Goal: Information Seeking & Learning: Learn about a topic

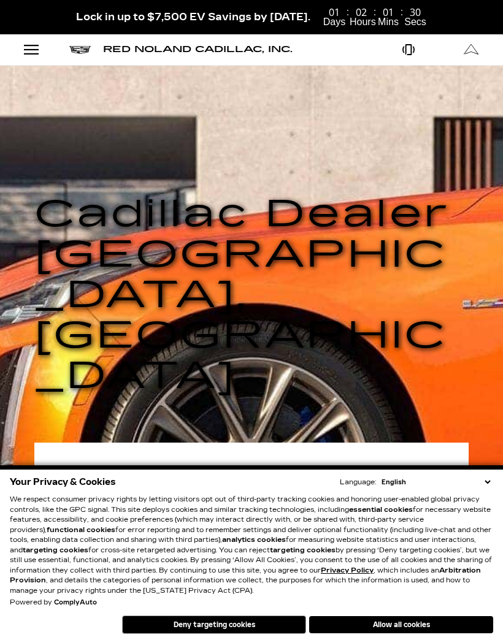
click at [436, 626] on button "Allow all cookies" at bounding box center [401, 624] width 184 height 17
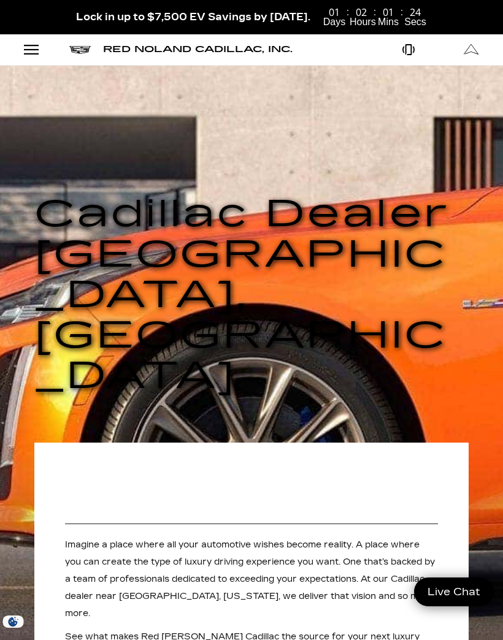
click at [31, 52] on div "Open Menu Modal" at bounding box center [31, 49] width 21 height 15
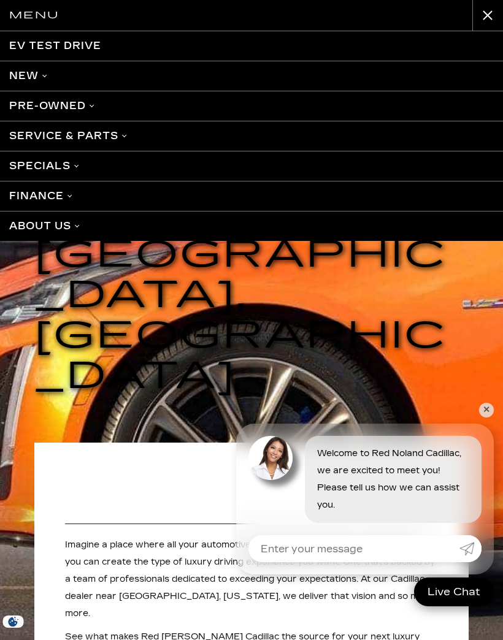
click at [37, 71] on link "New" at bounding box center [251, 76] width 503 height 30
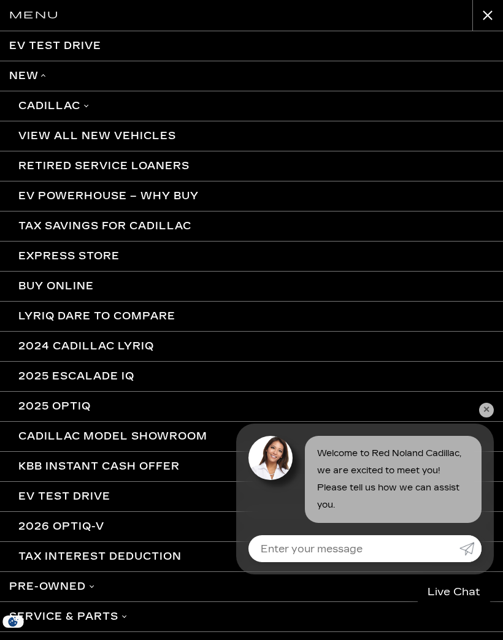
click at [61, 99] on link "Cadillac" at bounding box center [251, 106] width 503 height 30
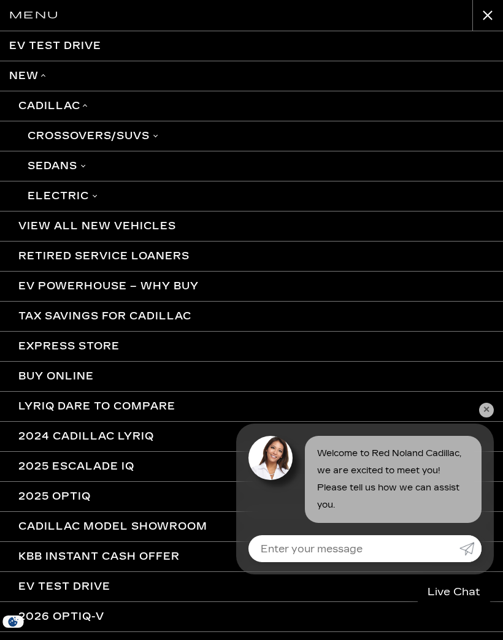
click at [131, 133] on link "Crossovers/SUVs" at bounding box center [251, 136] width 503 height 30
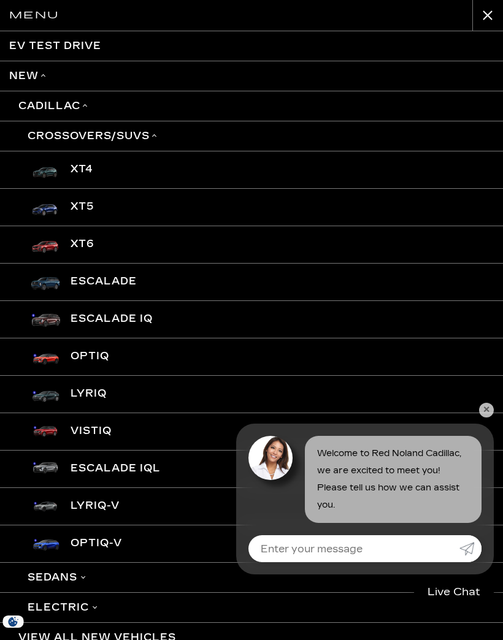
click at [85, 206] on link "XT5" at bounding box center [251, 206] width 503 height 37
click at [87, 202] on link "XT5" at bounding box center [251, 206] width 503 height 37
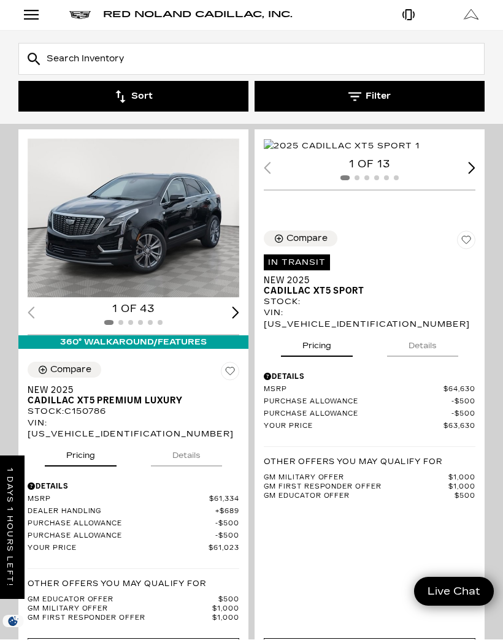
scroll to position [1377, 0]
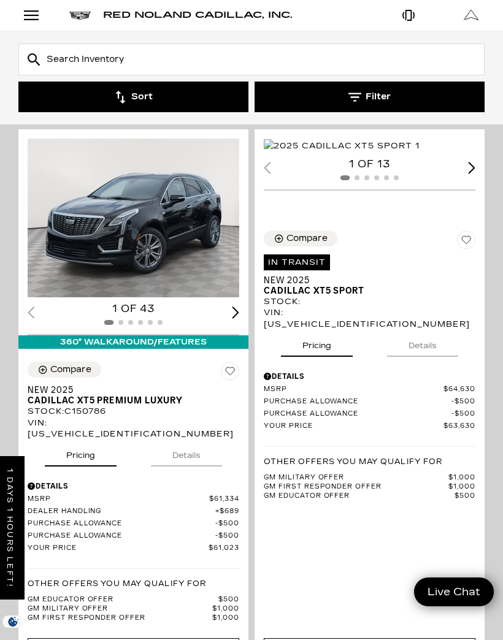
click at [439, 357] on button "Details" at bounding box center [422, 343] width 71 height 27
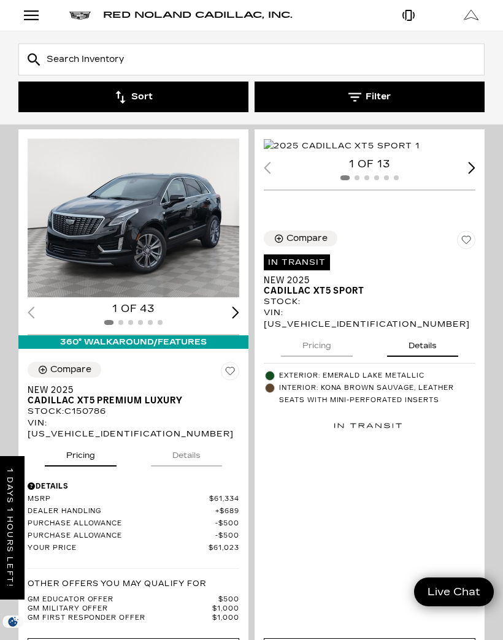
click at [203, 443] on button "Details" at bounding box center [186, 452] width 71 height 27
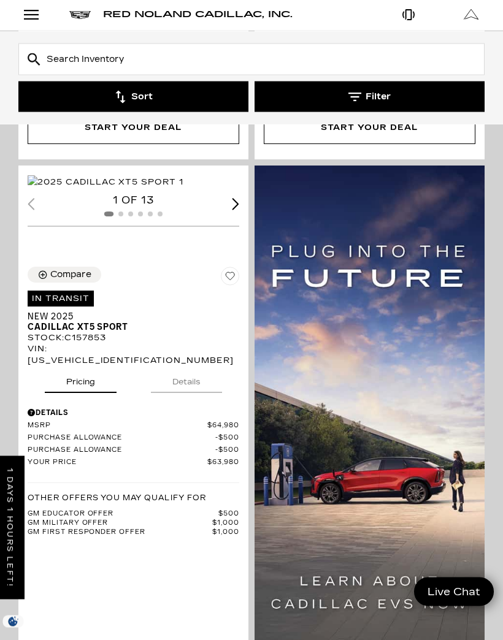
scroll to position [1810, 0]
click at [207, 443] on div "Details MSRP $64,980 Purchase Allowance $500 Purchase Allowance $500 Your Price…" at bounding box center [133, 468] width 211 height 138
click at [201, 393] on button "Details" at bounding box center [186, 379] width 71 height 27
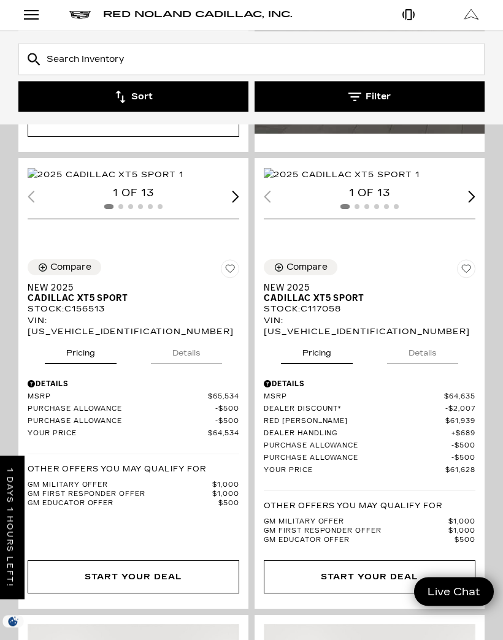
scroll to position [2366, 0]
click at [210, 364] on button "Details" at bounding box center [186, 350] width 71 height 27
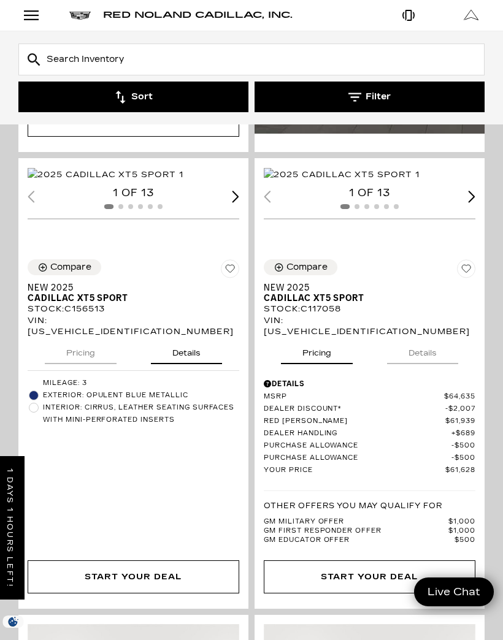
click at [183, 181] on img "1 / 2" at bounding box center [106, 174] width 156 height 13
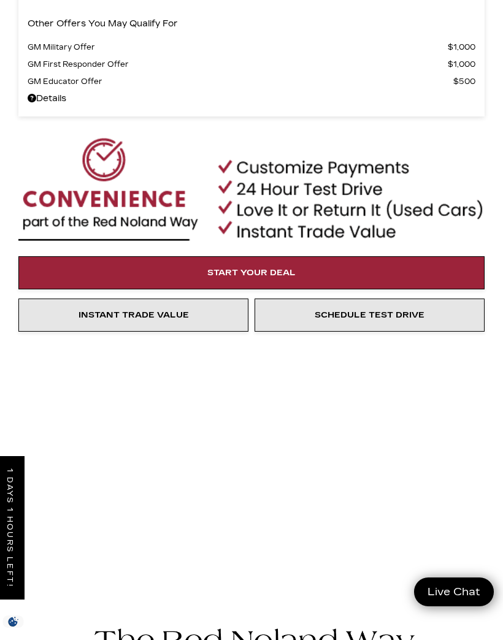
scroll to position [668, 0]
